Goal: Transaction & Acquisition: Purchase product/service

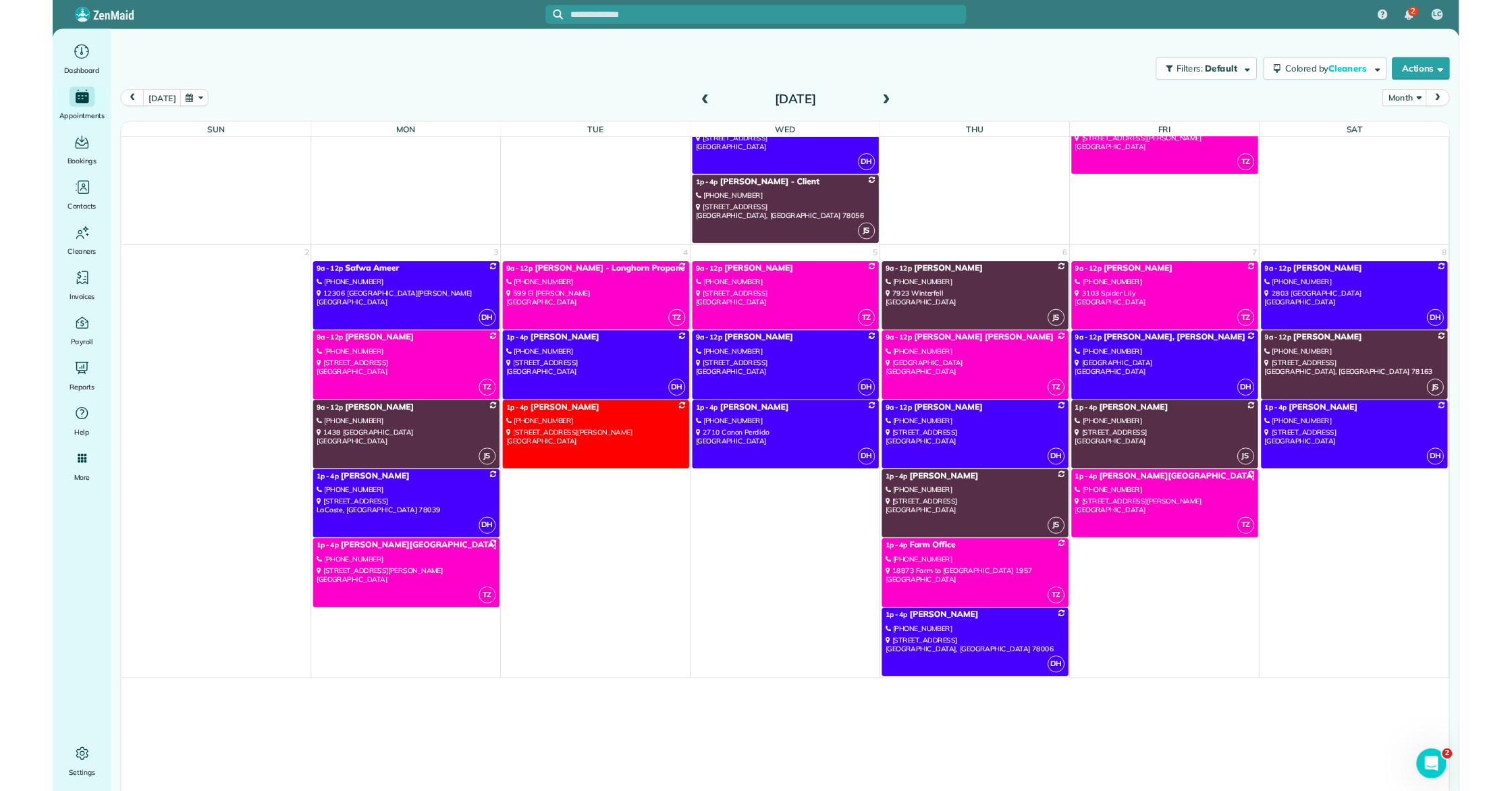
scroll to position [1953, 0]
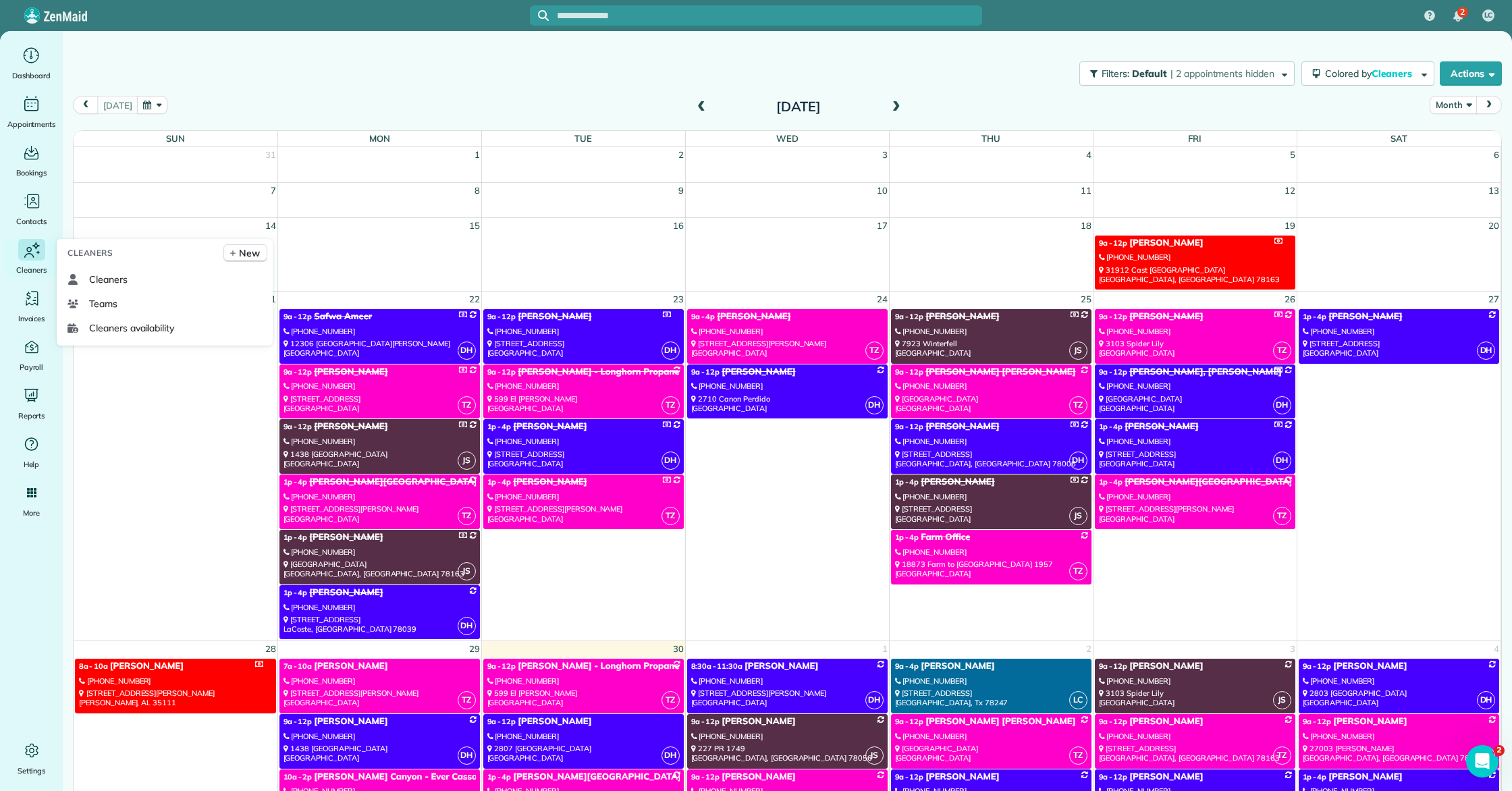
click at [26, 246] on icon "Main" at bounding box center [32, 249] width 20 height 21
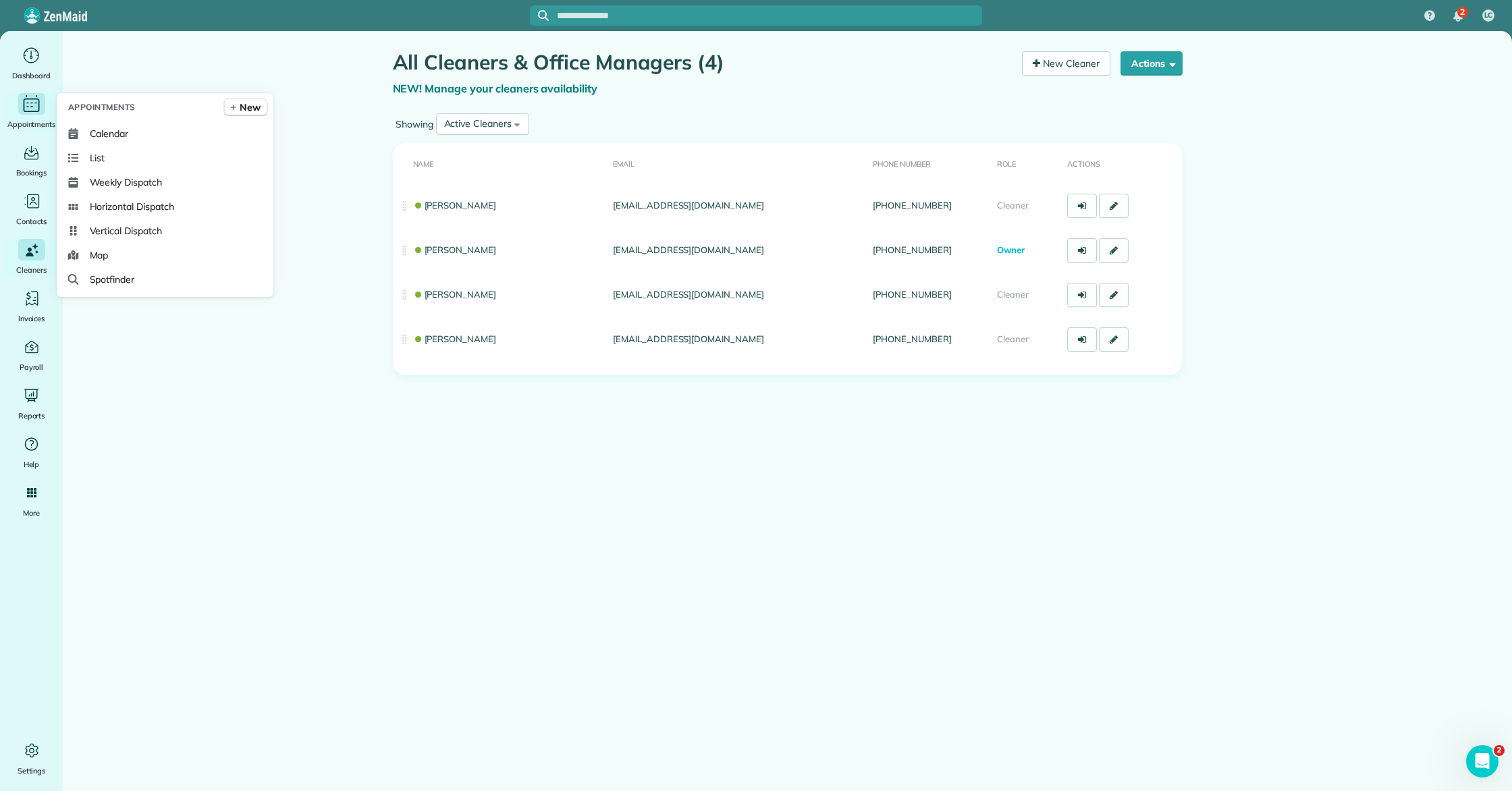
click at [45, 111] on div "Appointments" at bounding box center [32, 112] width 54 height 38
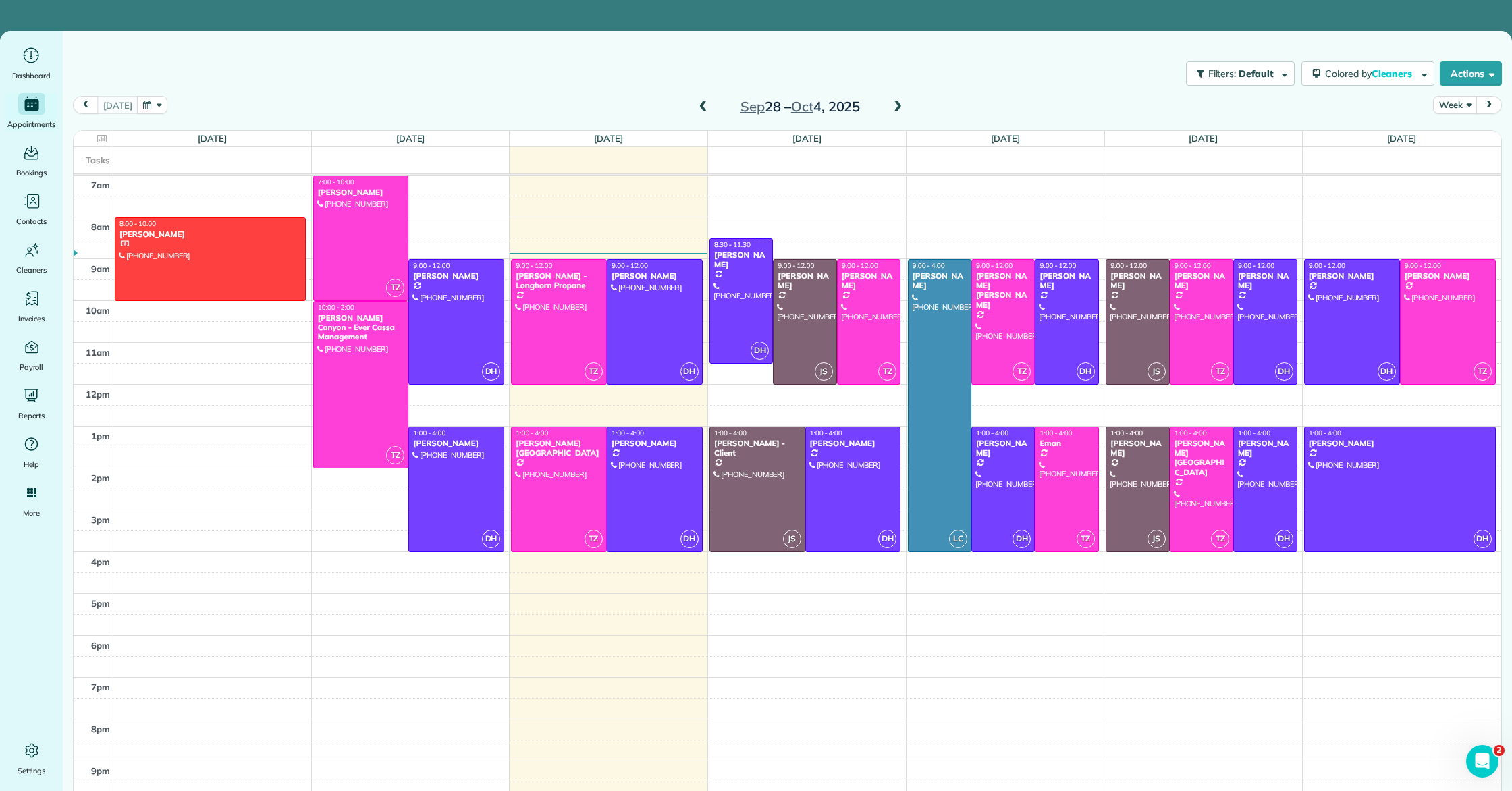
click at [697, 107] on span at bounding box center [703, 107] width 15 height 12
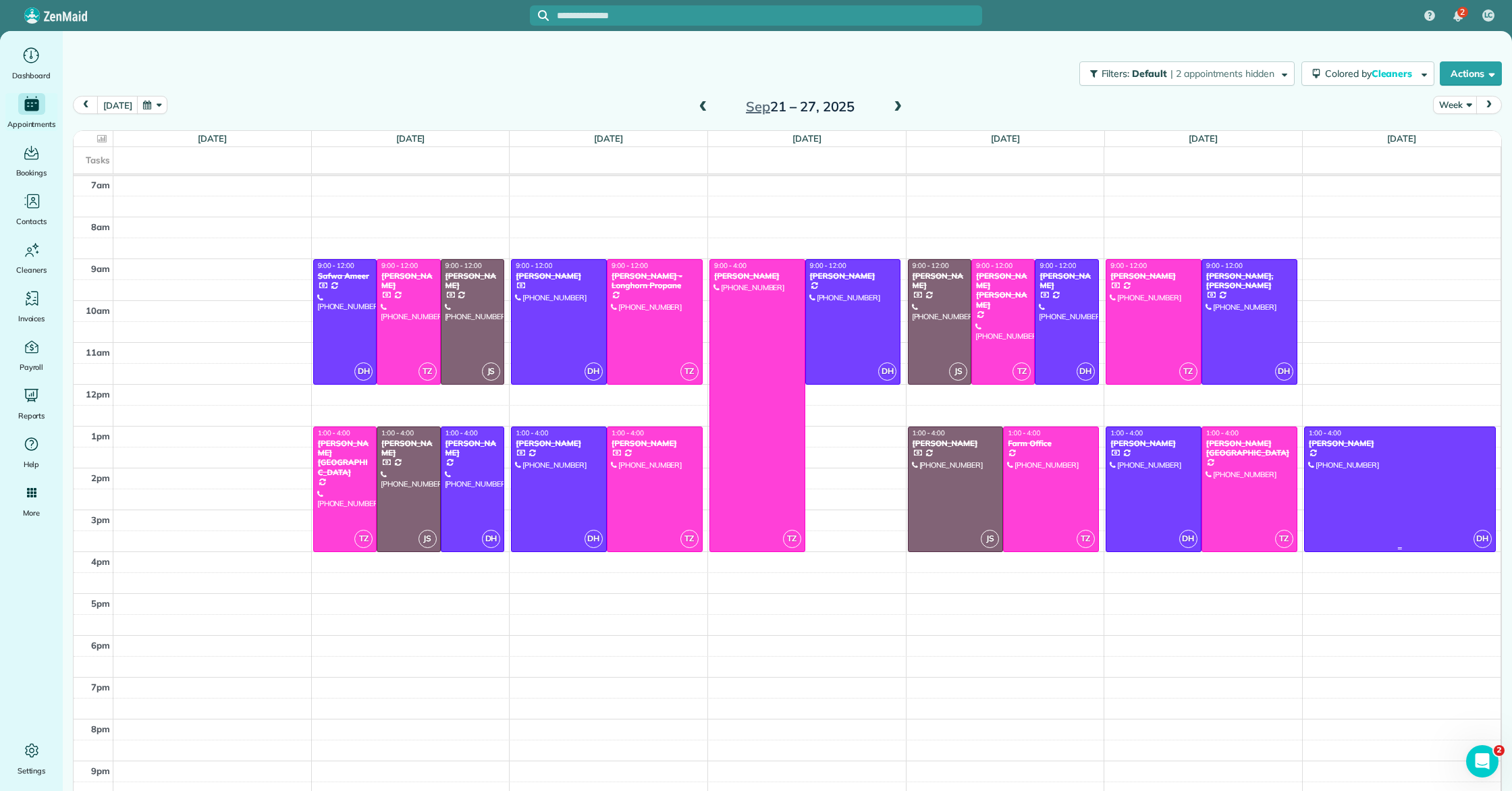
click at [1401, 463] on div at bounding box center [1400, 490] width 191 height 124
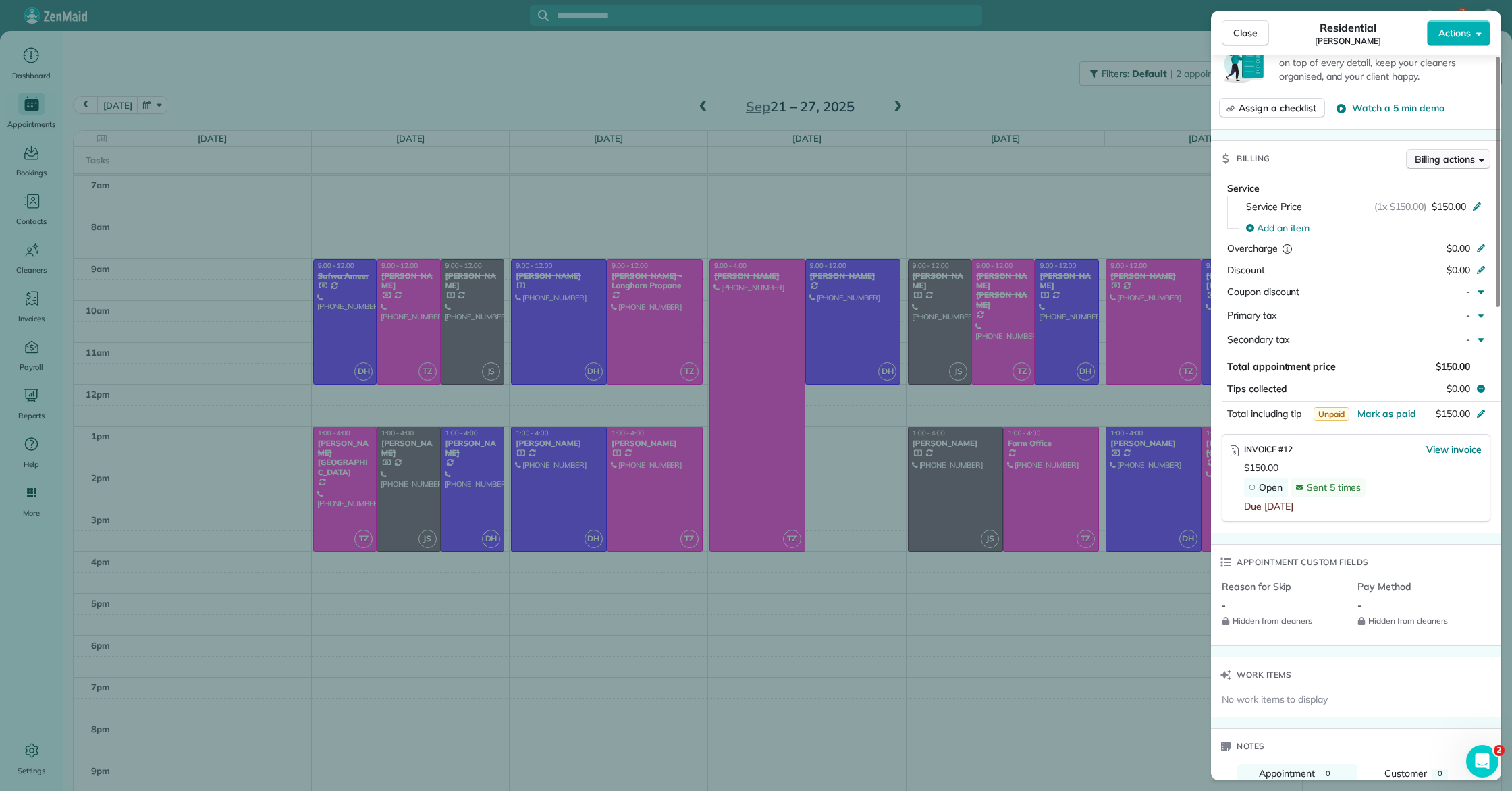
scroll to position [592, 0]
click at [1448, 157] on span "Billing actions" at bounding box center [1445, 155] width 60 height 13
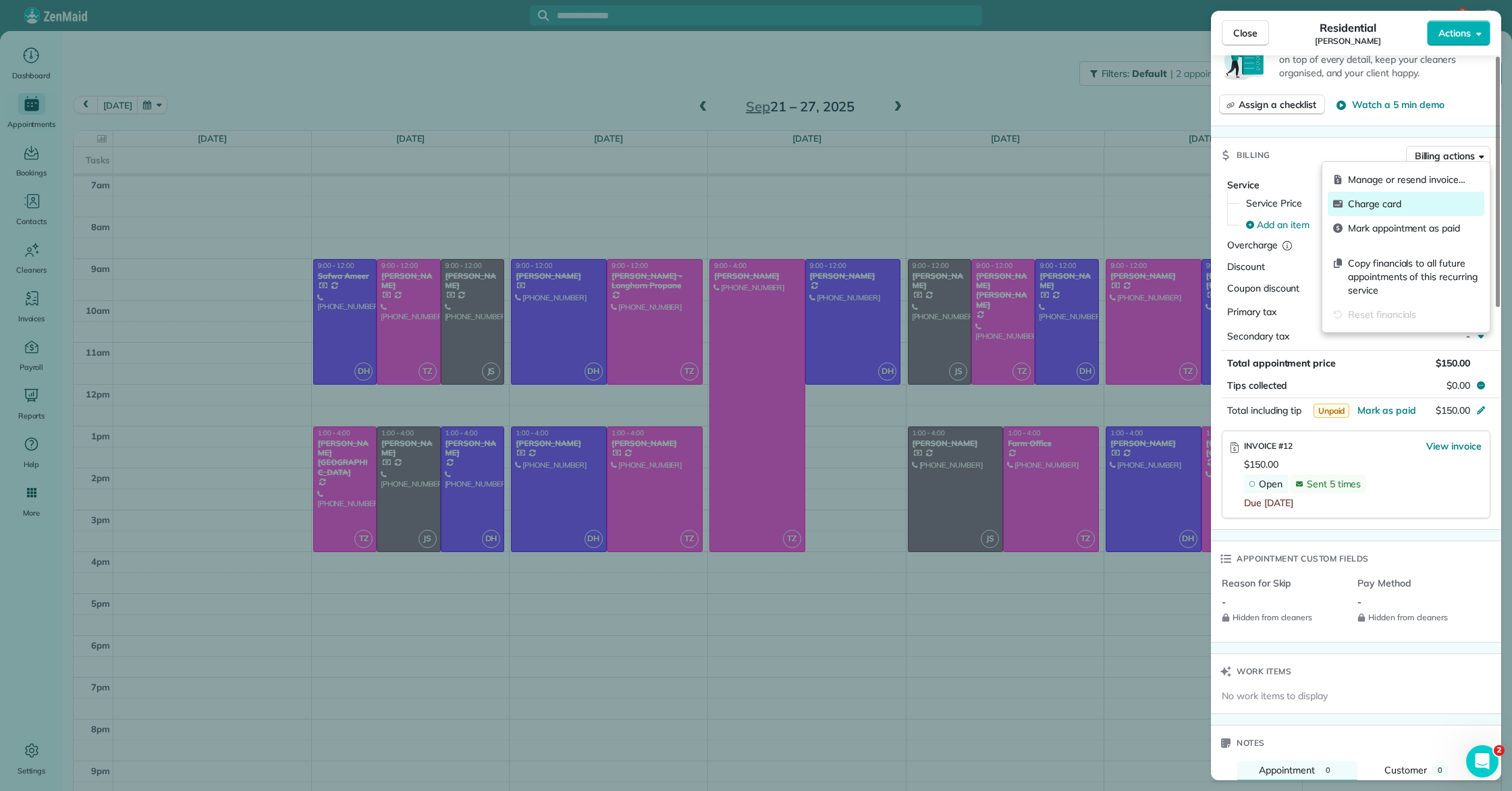
click at [1391, 205] on span "Charge card" at bounding box center [1414, 203] width 131 height 13
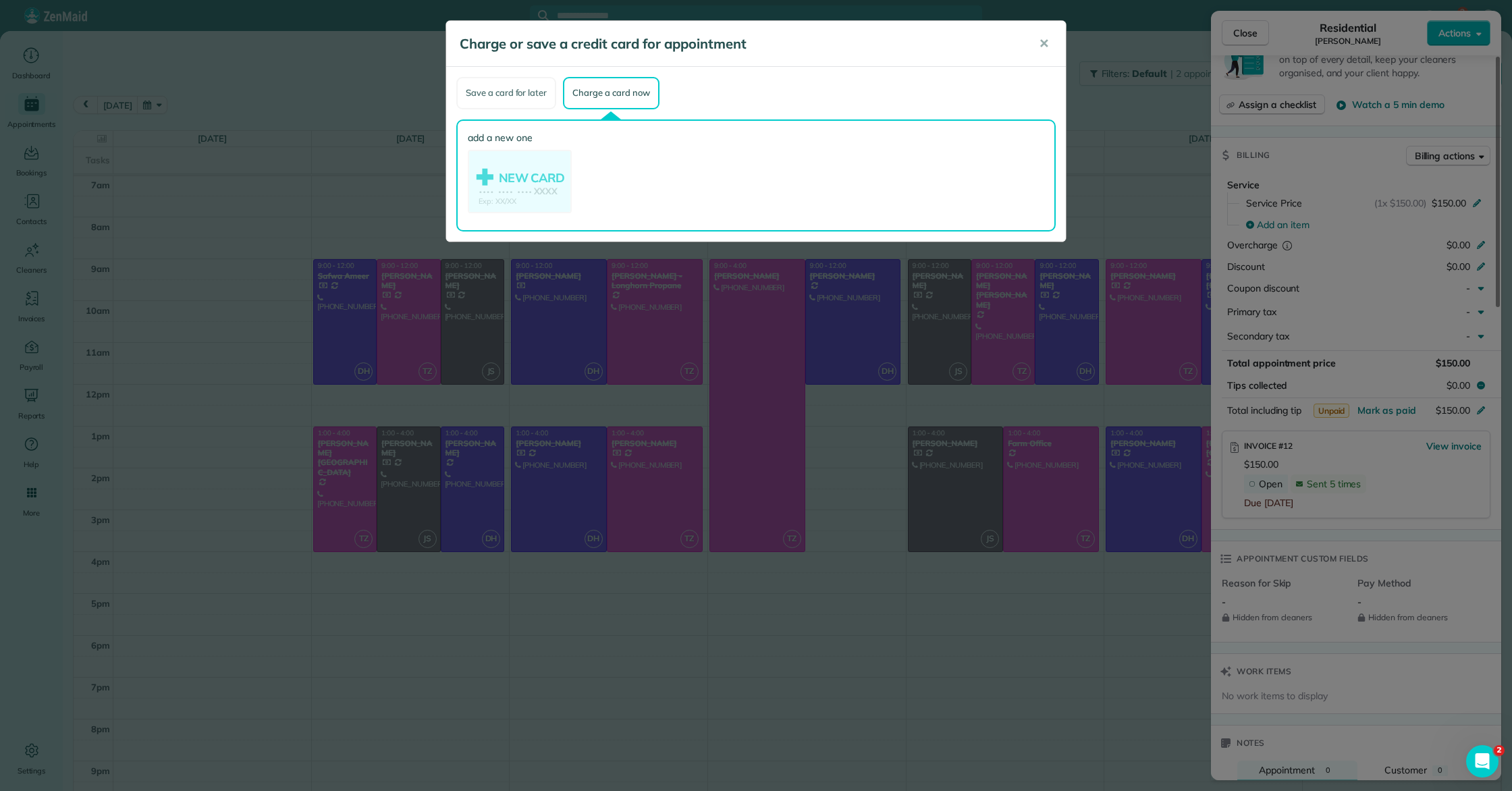
click at [495, 94] on div "Save a card for later" at bounding box center [506, 93] width 100 height 32
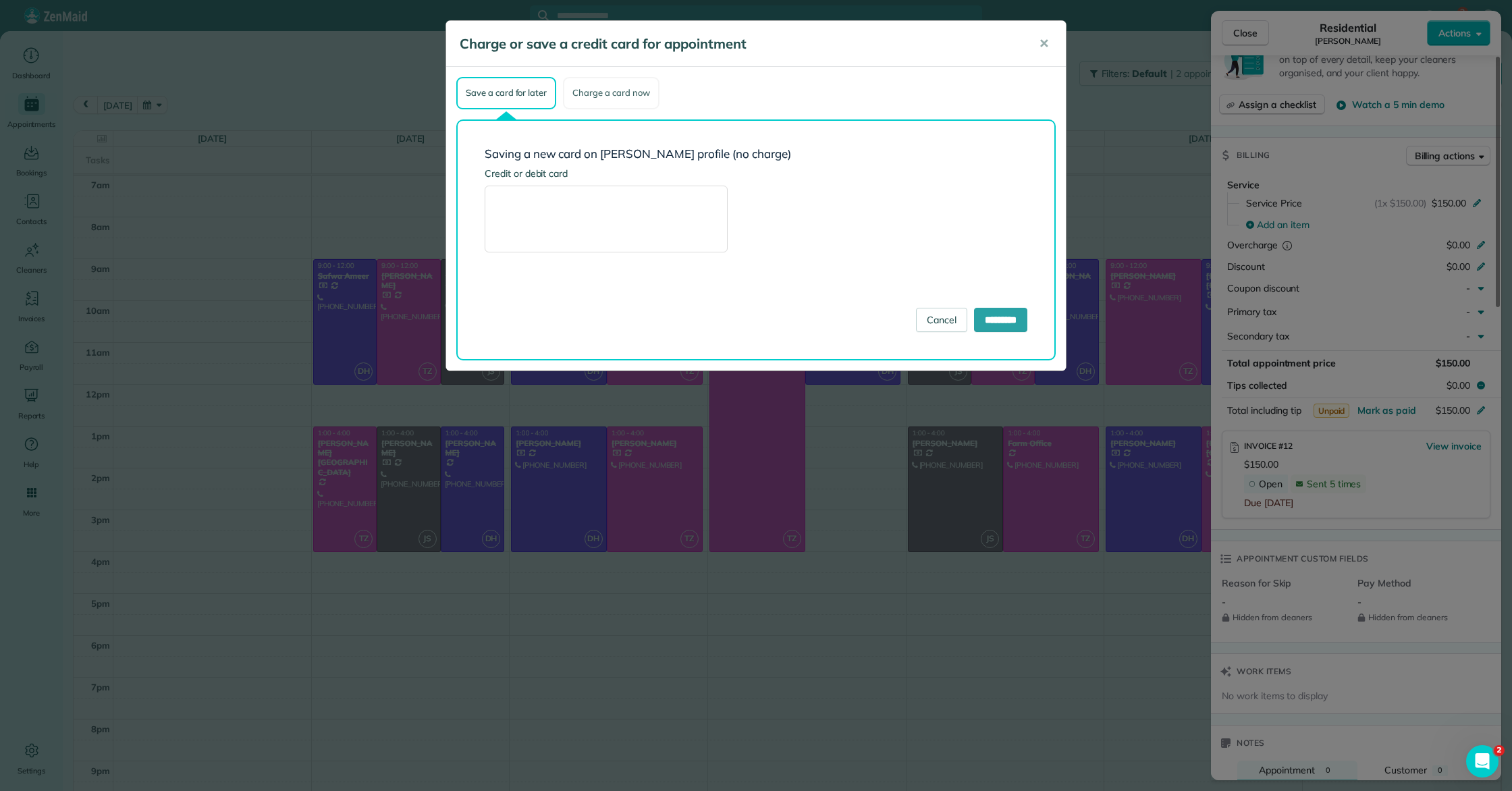
click at [627, 94] on div "Charge a card now" at bounding box center [611, 93] width 96 height 32
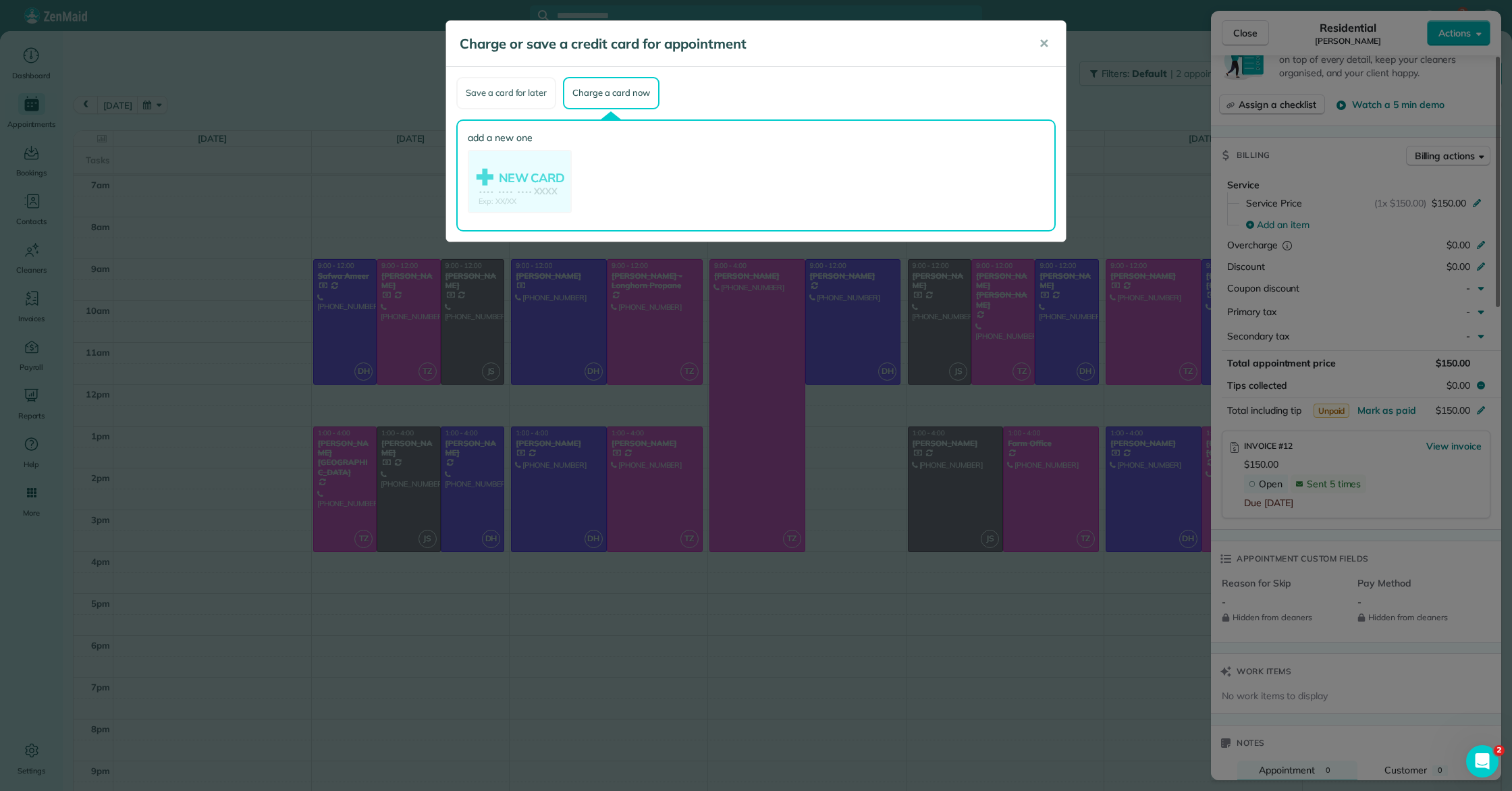
click at [528, 92] on div "Save a card for later" at bounding box center [506, 93] width 100 height 32
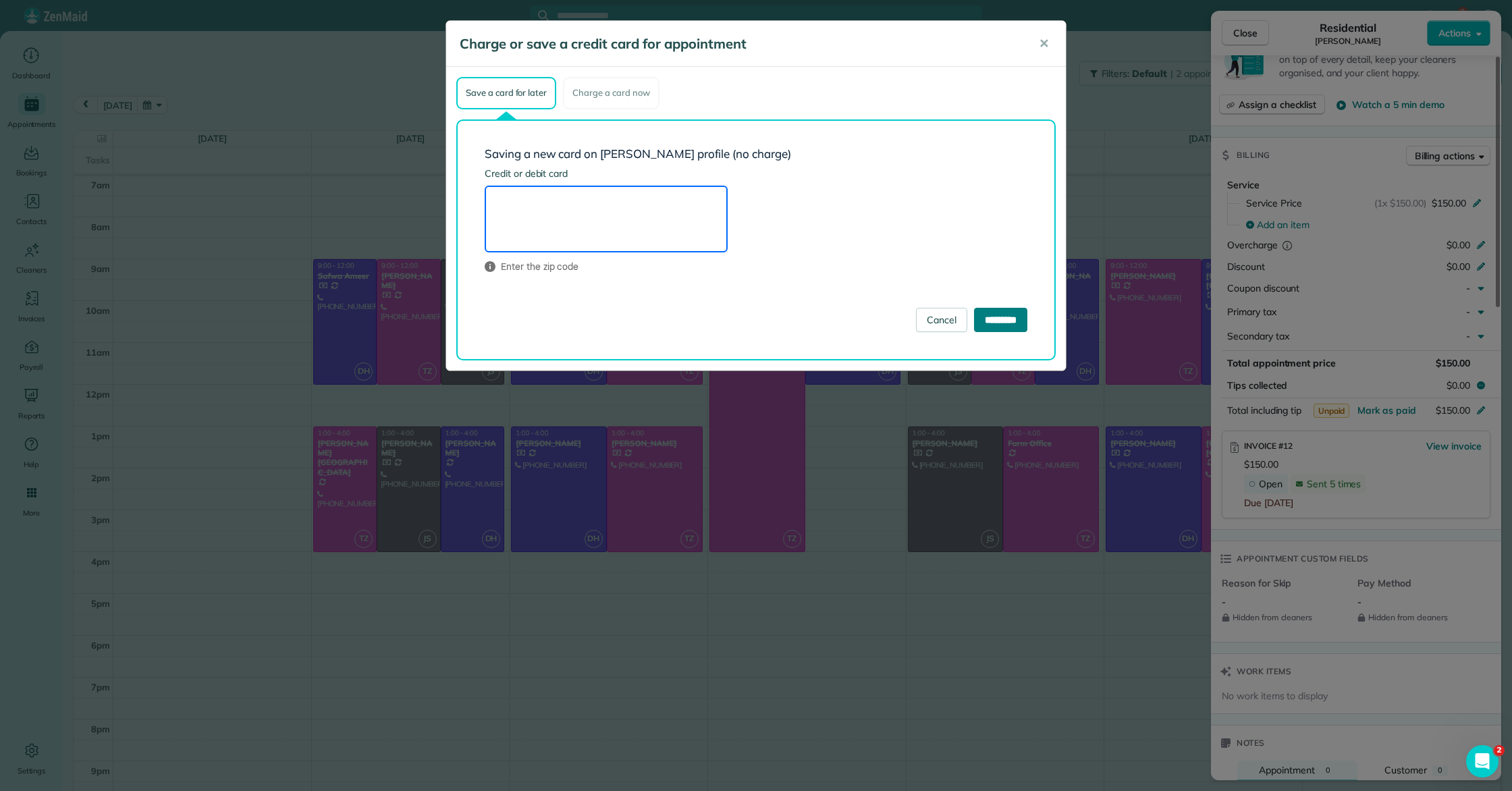
click at [1012, 320] on input "*********" at bounding box center [1001, 320] width 54 height 24
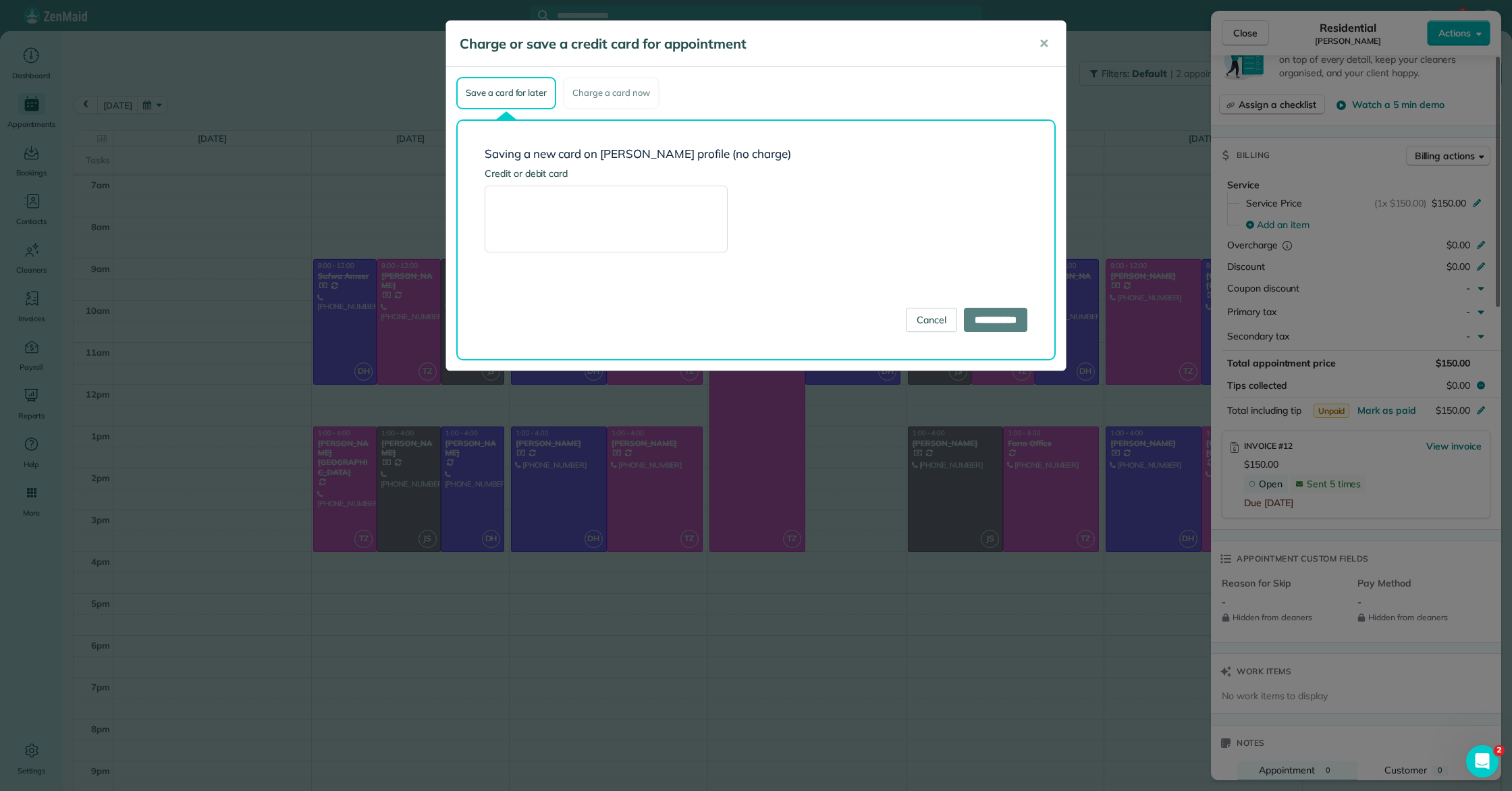
type input "**********"
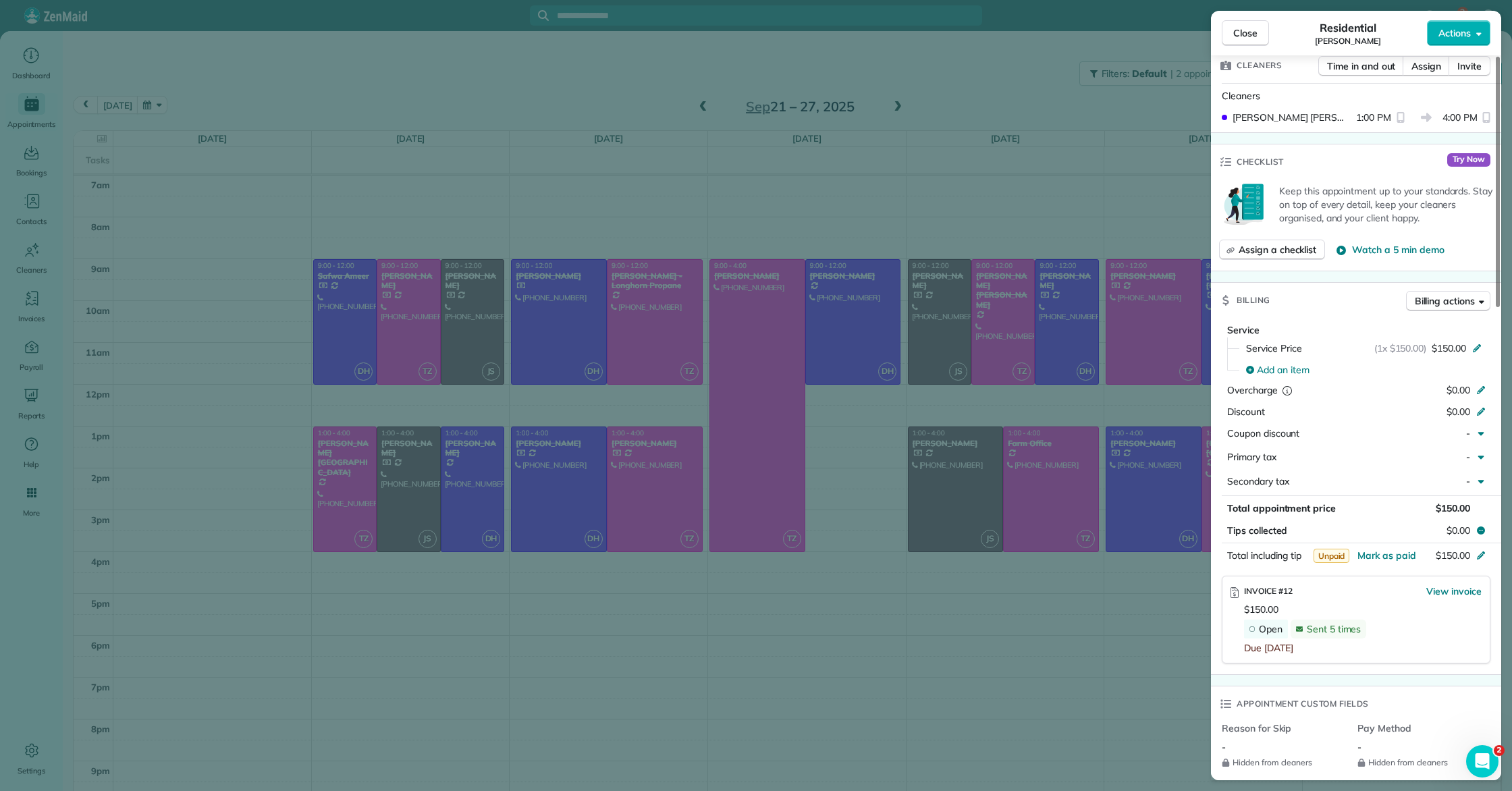
scroll to position [372, 0]
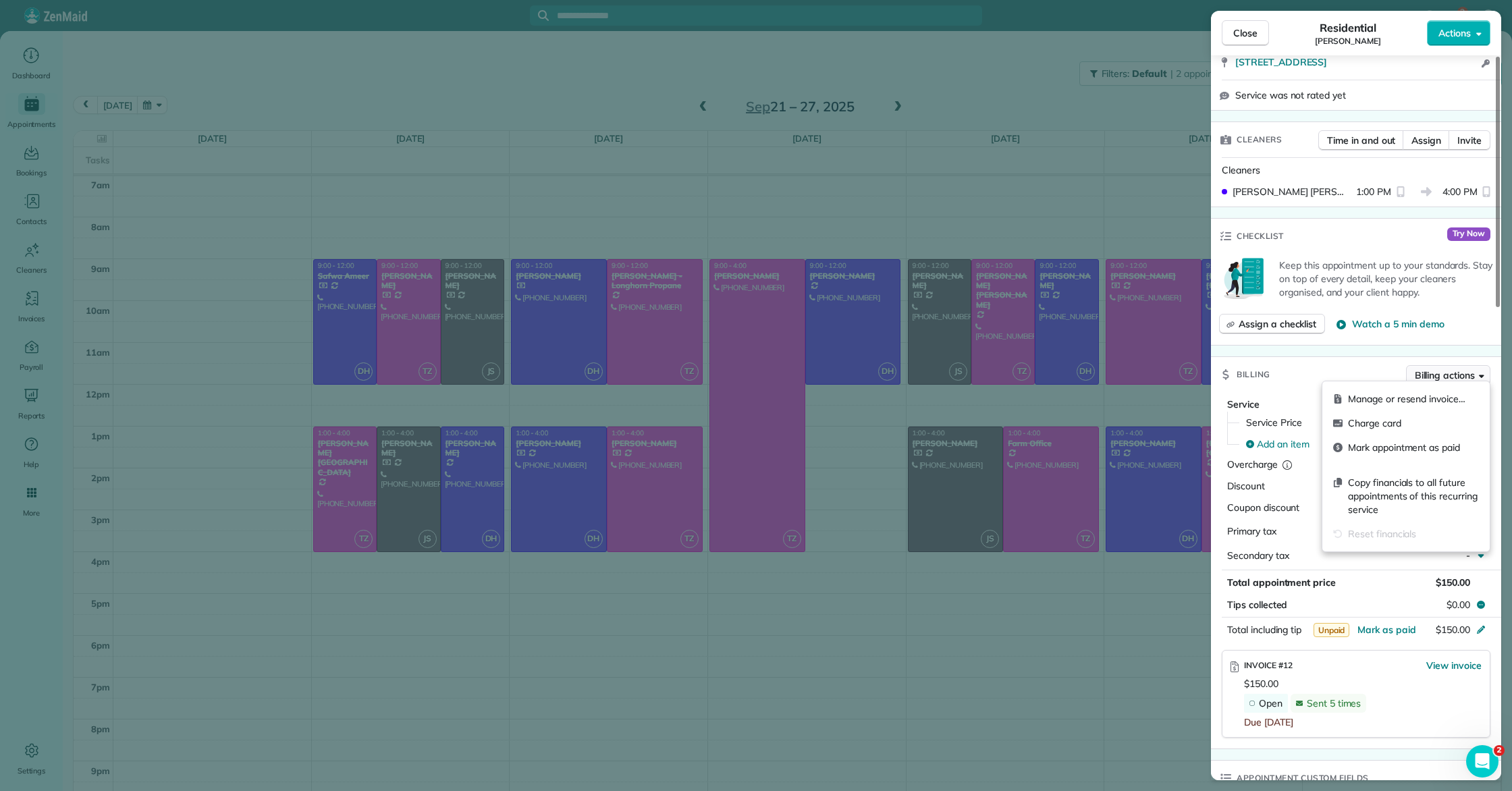
click at [1453, 372] on span "Billing actions" at bounding box center [1445, 375] width 60 height 13
click at [1401, 427] on span "Charge card" at bounding box center [1414, 423] width 131 height 13
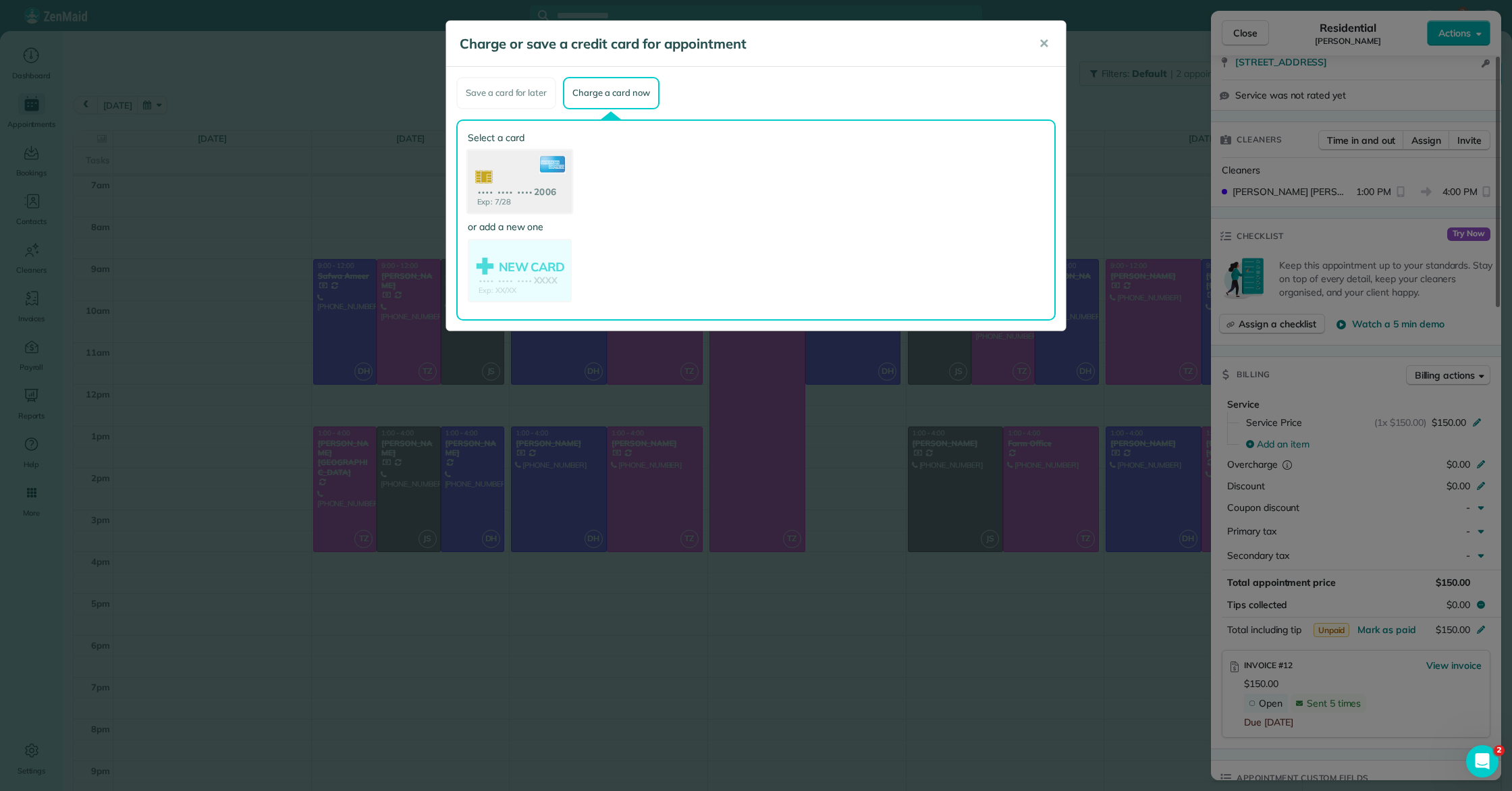
click at [503, 192] on use at bounding box center [520, 182] width 104 height 65
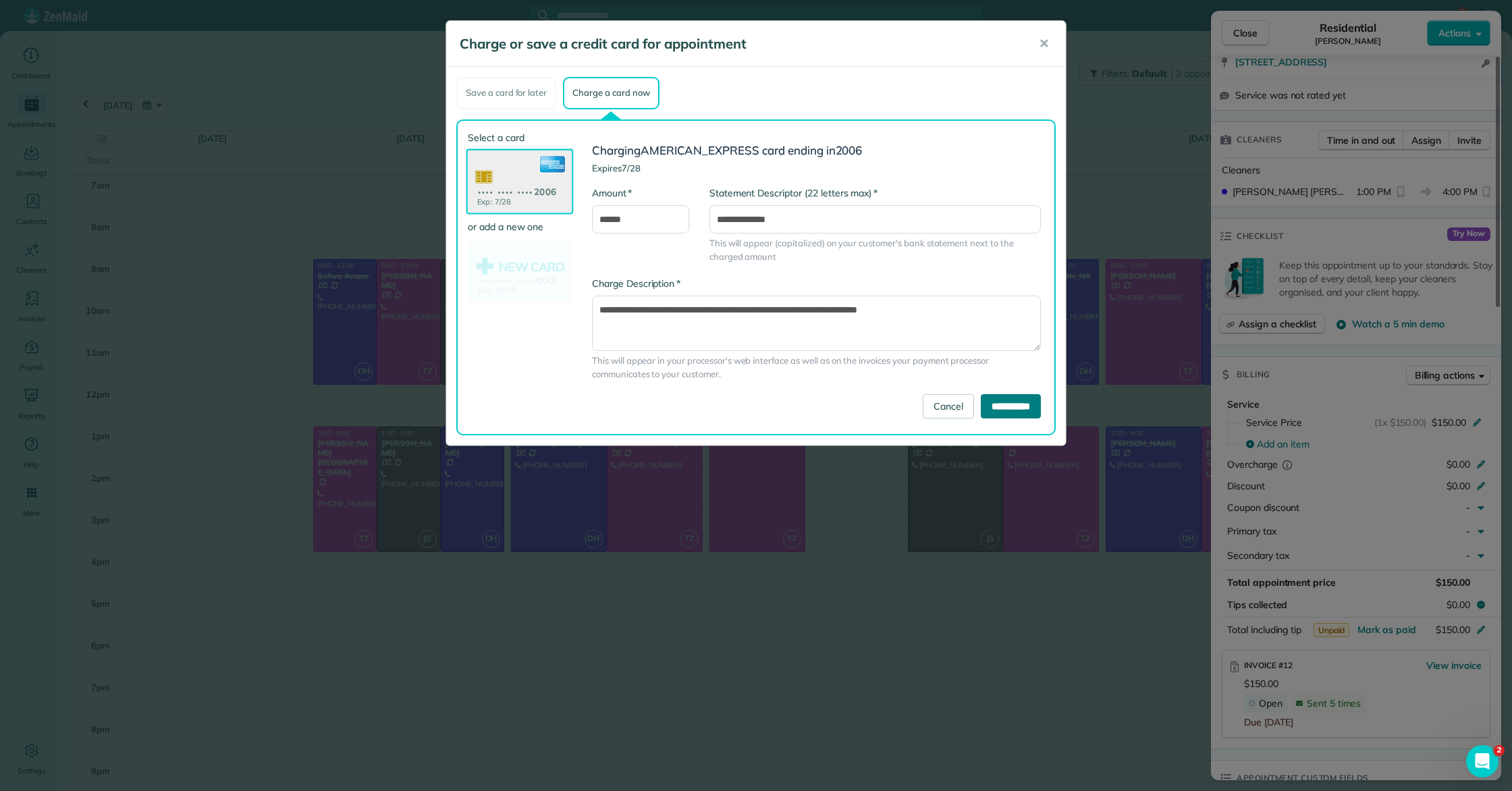
click at [1002, 410] on input "**********" at bounding box center [1010, 406] width 60 height 24
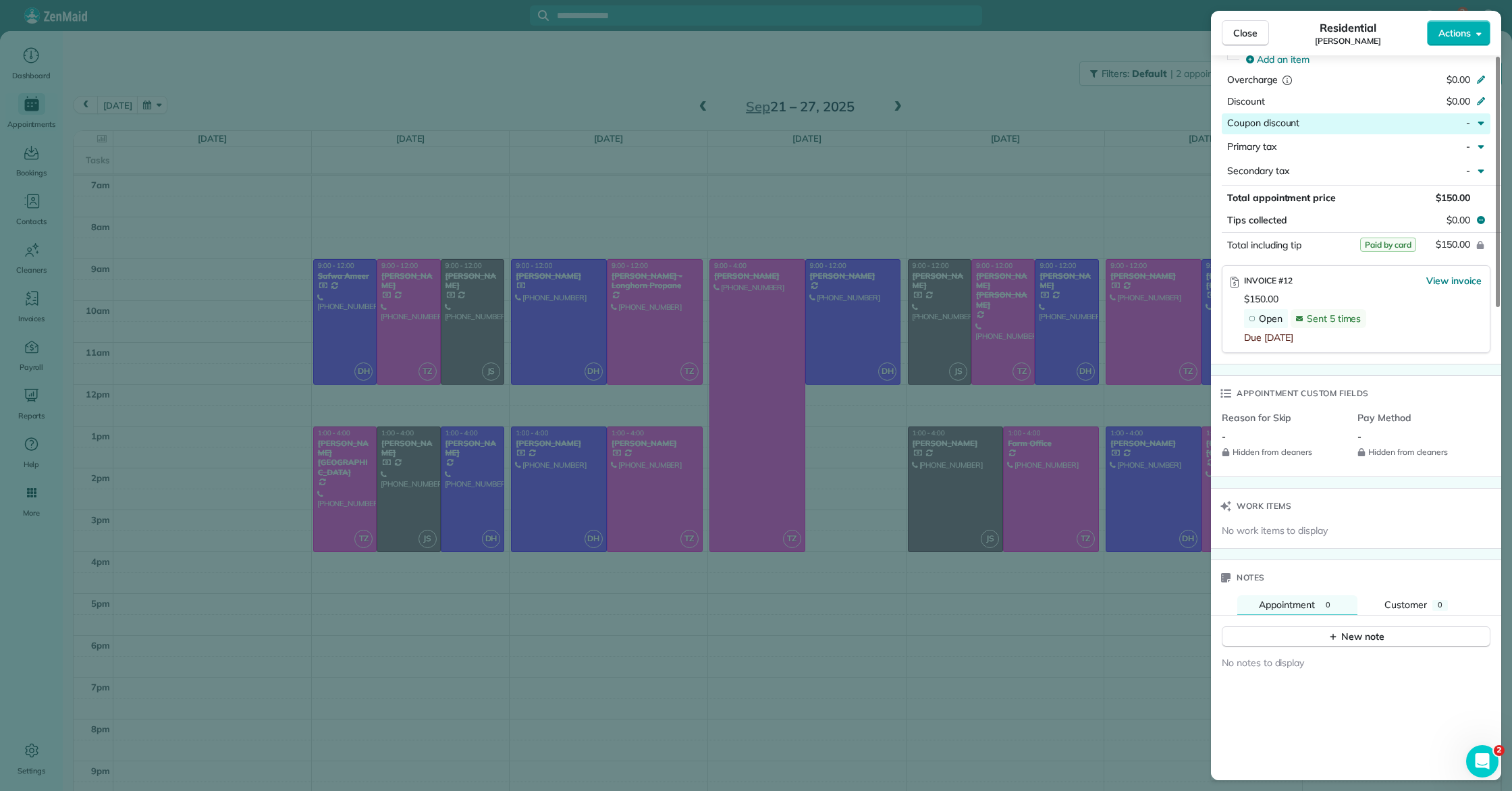
scroll to position [738, 0]
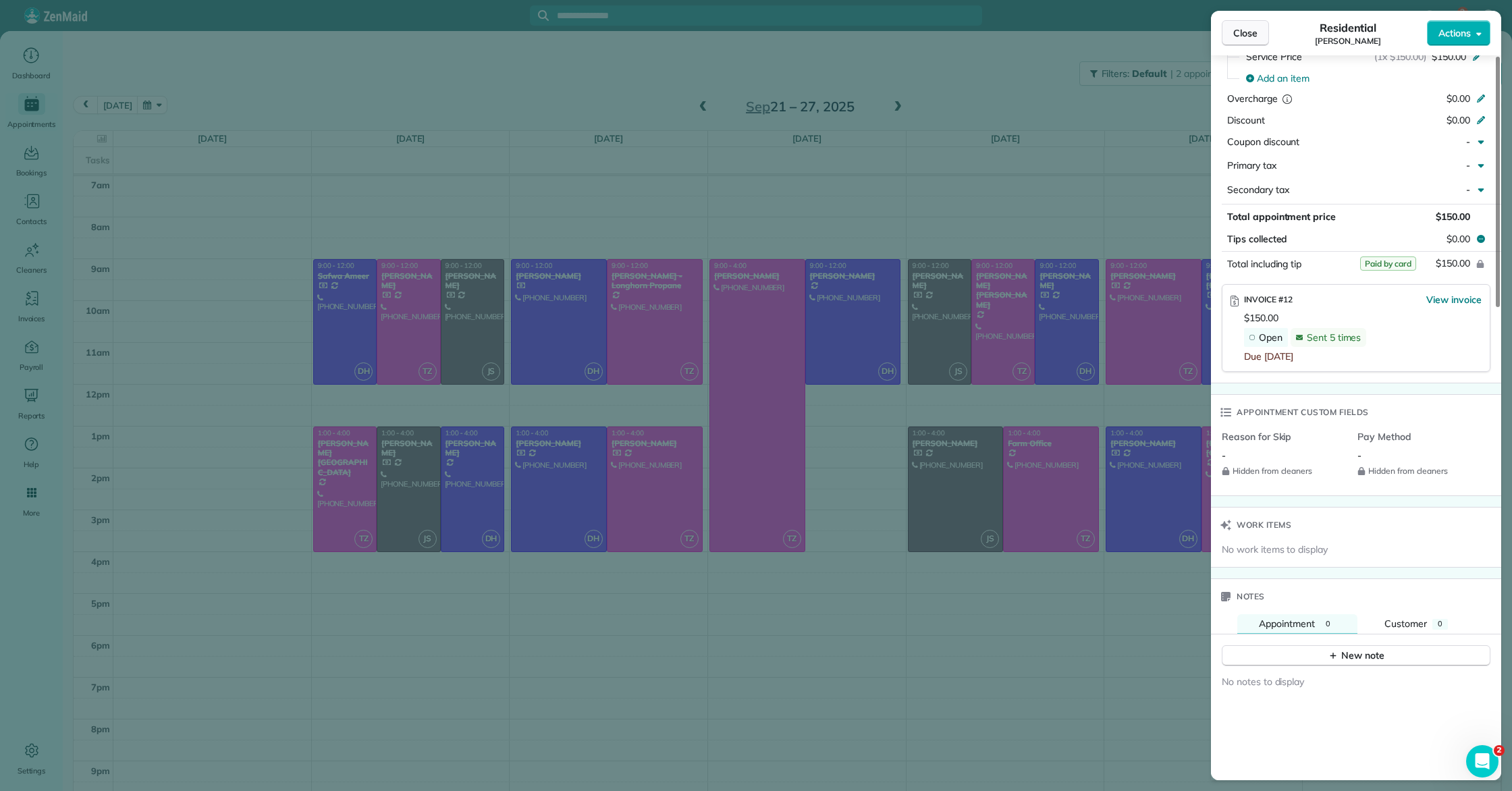
click at [1245, 25] on button "Close" at bounding box center [1245, 33] width 47 height 26
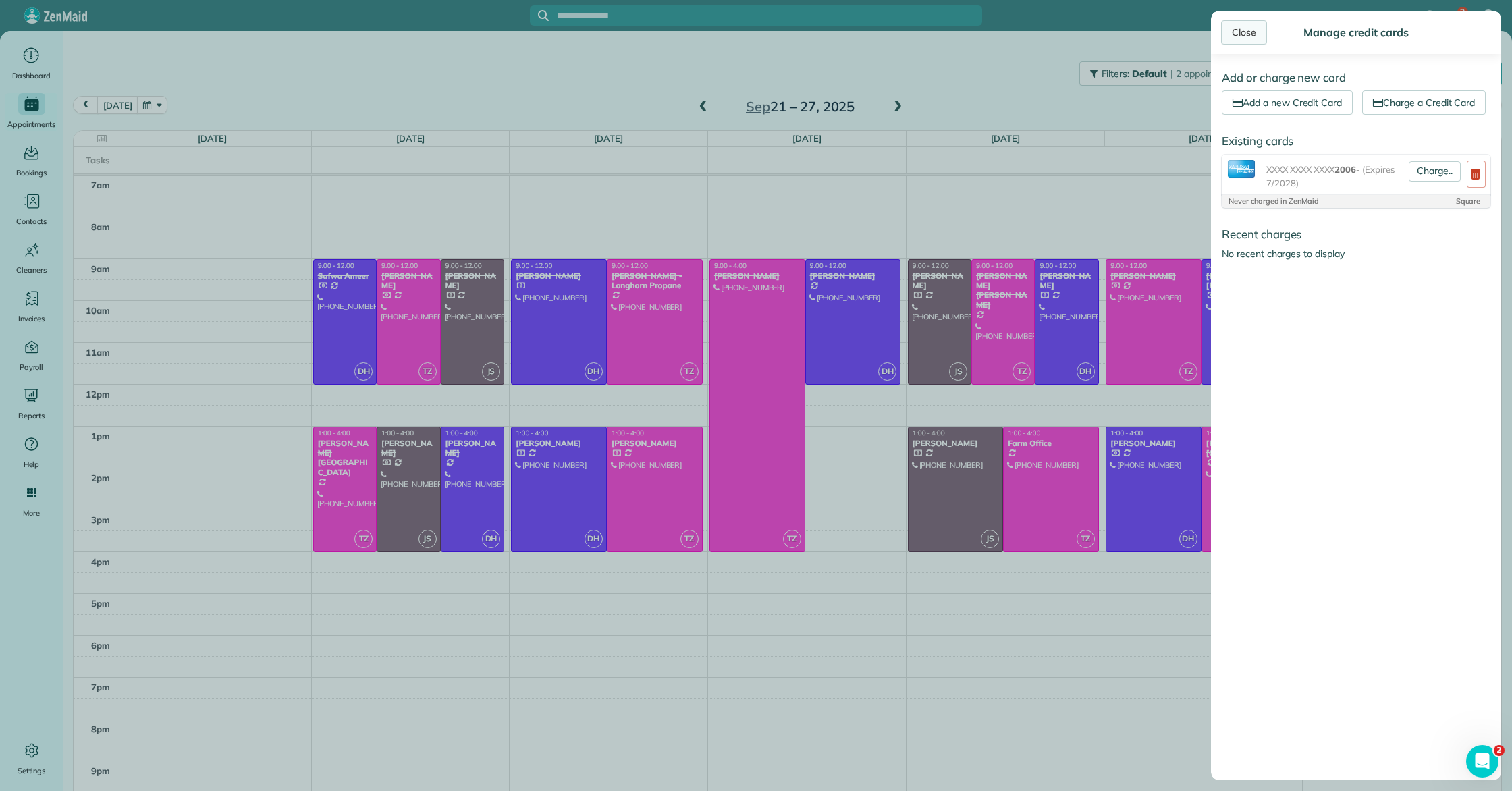
click at [1255, 28] on div "Close" at bounding box center [1244, 32] width 46 height 24
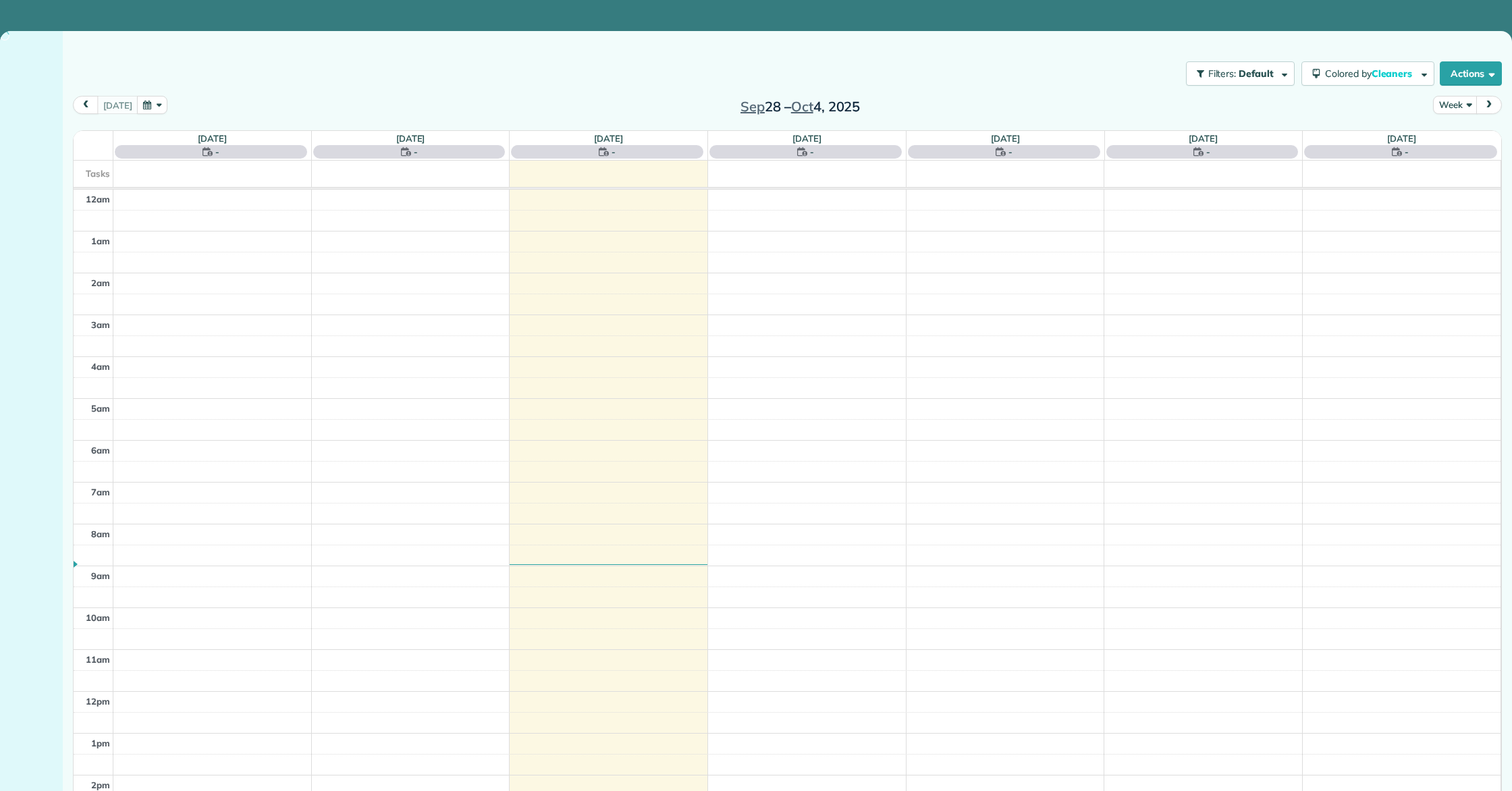
scroll to position [294, 0]
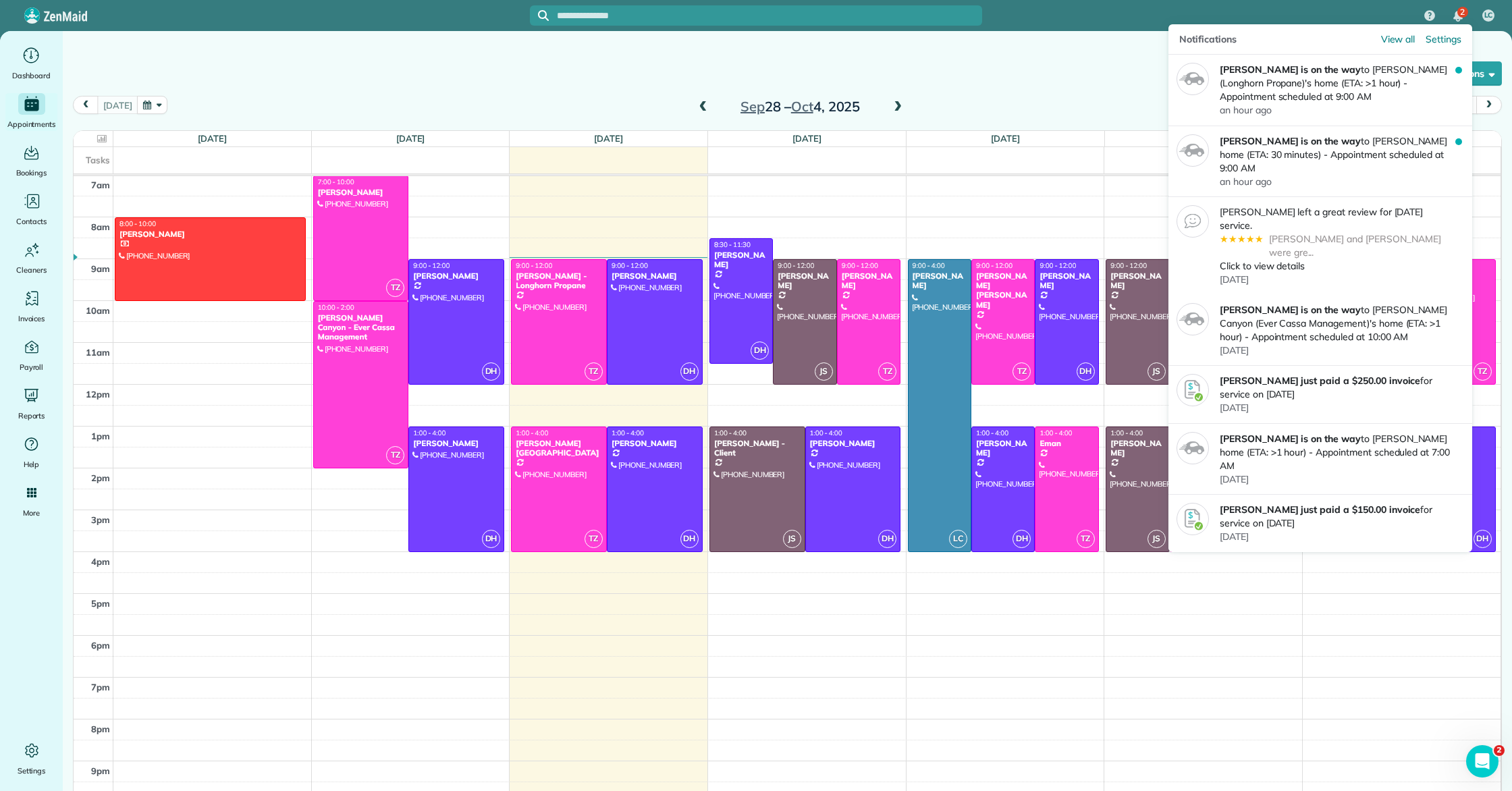
click at [1458, 17] on img "2 unread notifications" at bounding box center [1458, 17] width 9 height 11
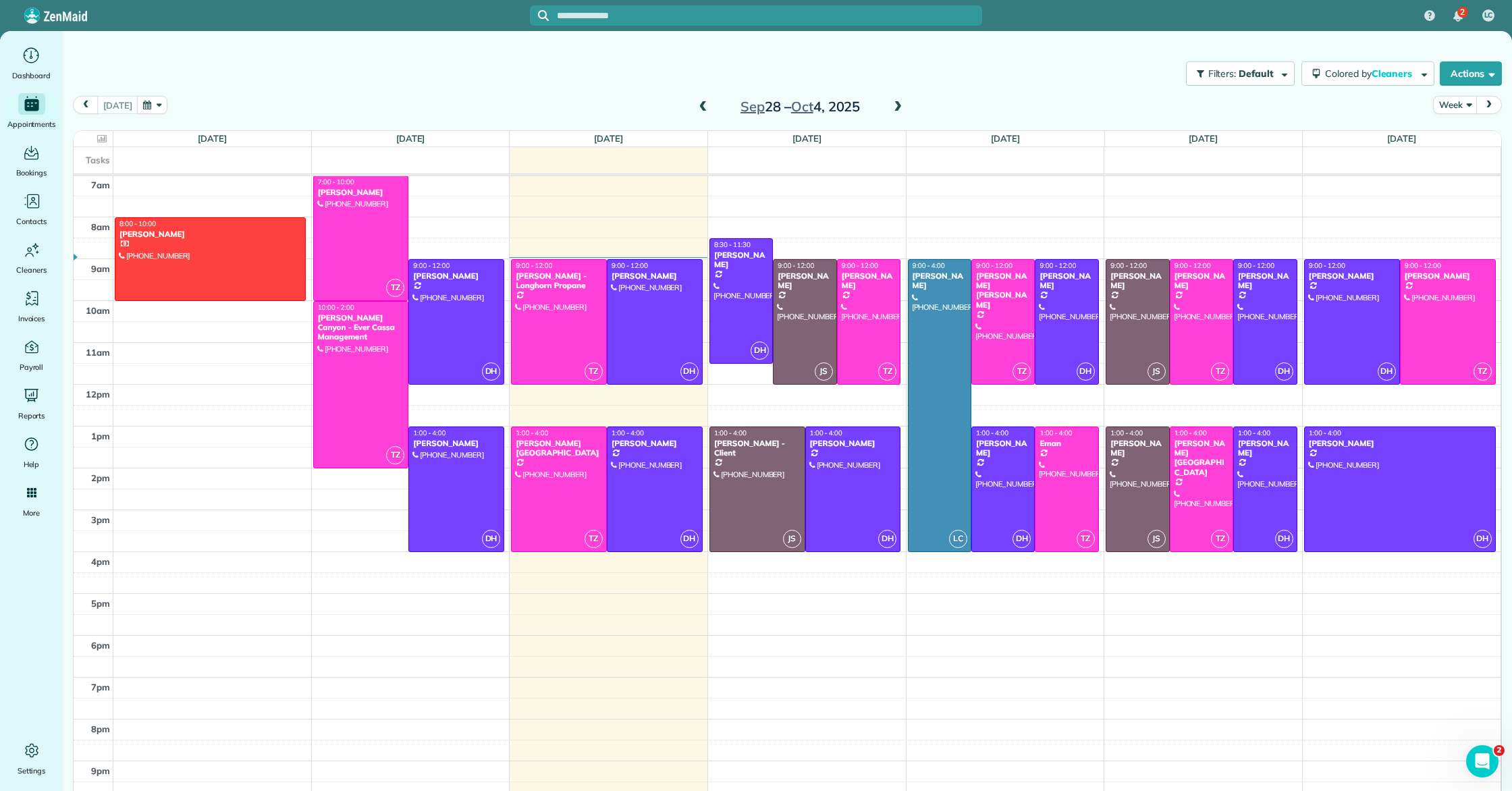
click at [706, 102] on span at bounding box center [703, 107] width 15 height 12
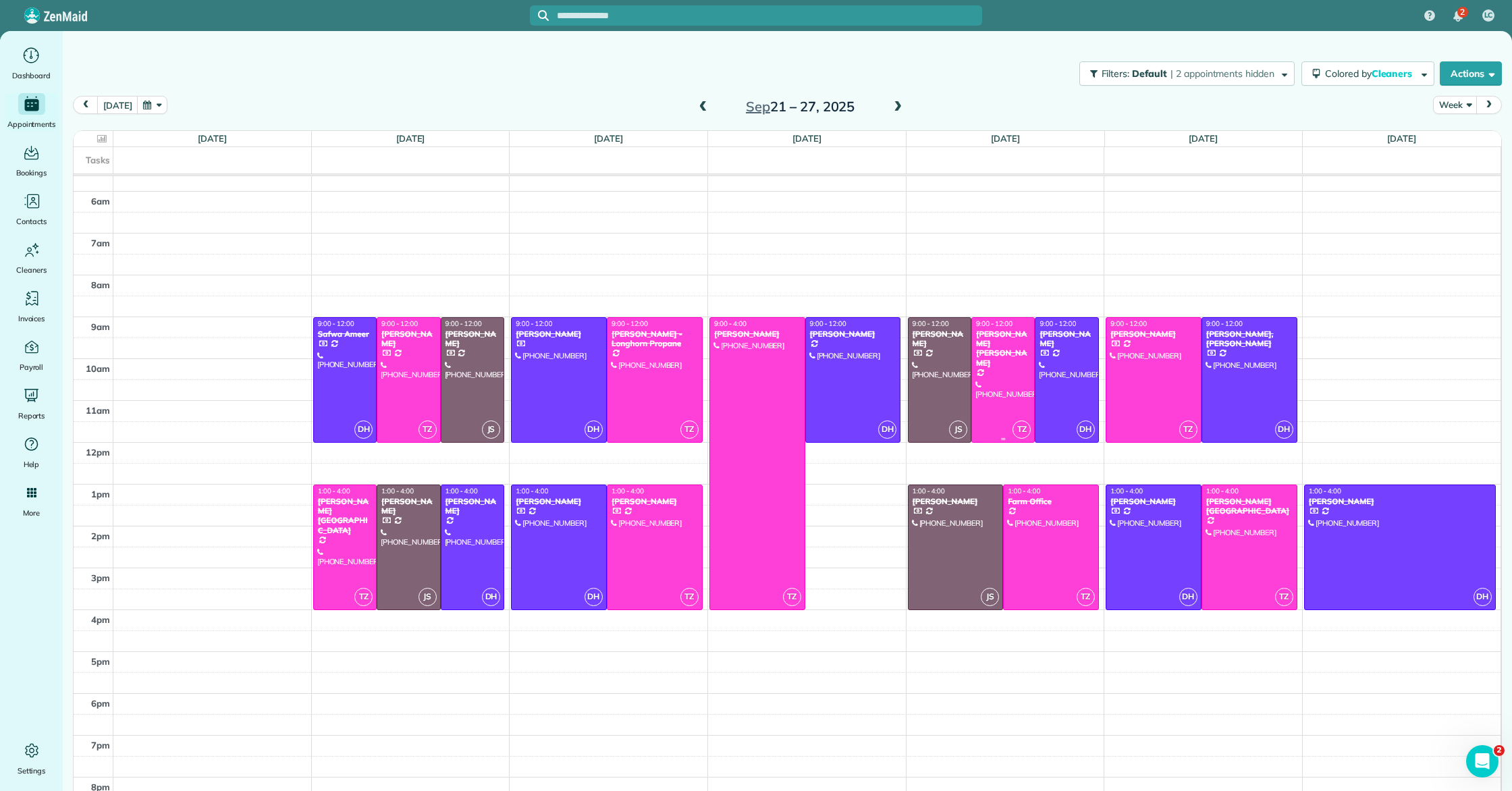
scroll to position [221, 0]
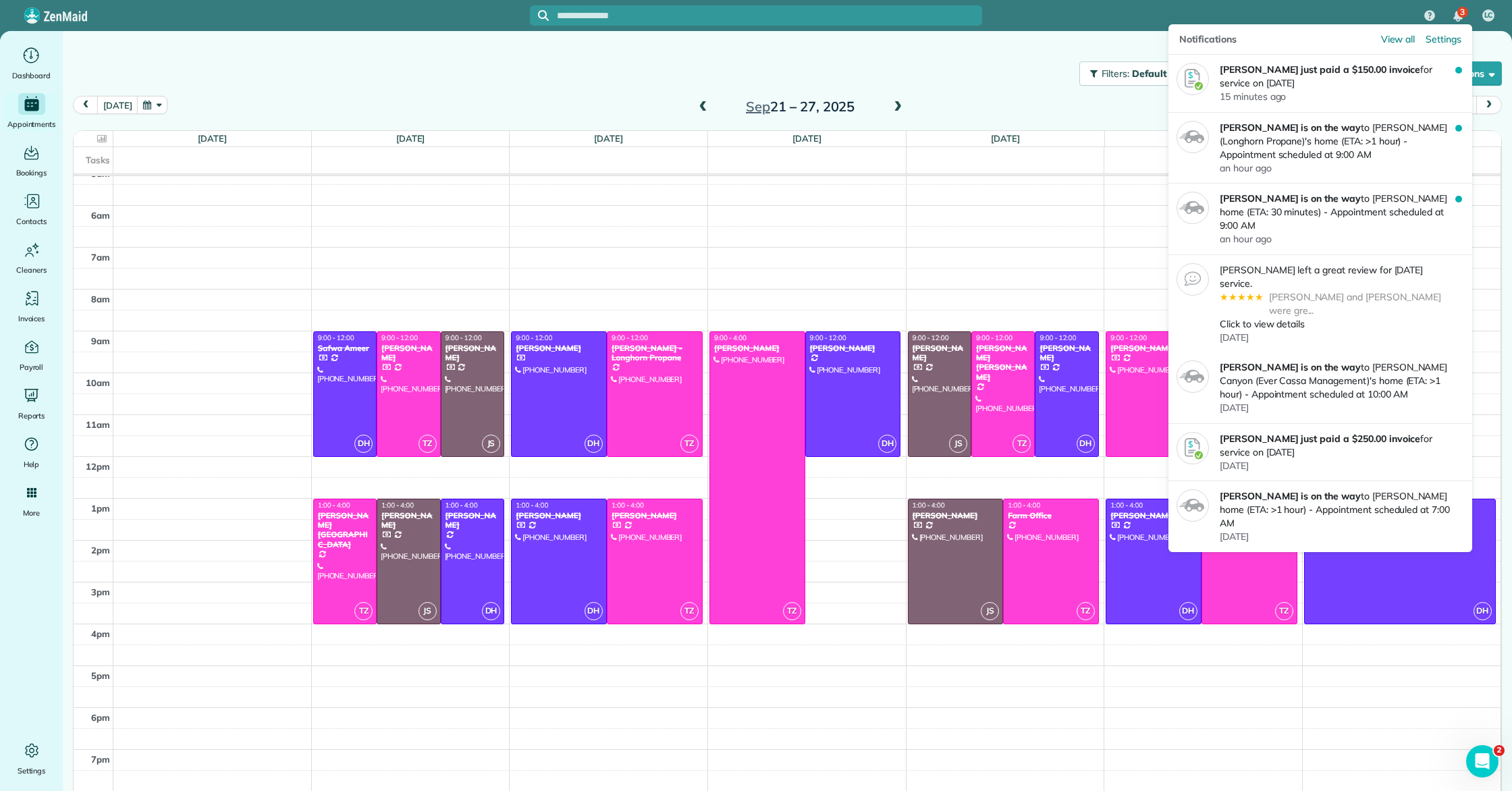
click at [1461, 12] on span "3" at bounding box center [1462, 13] width 5 height 11
